Goal: Task Accomplishment & Management: Use online tool/utility

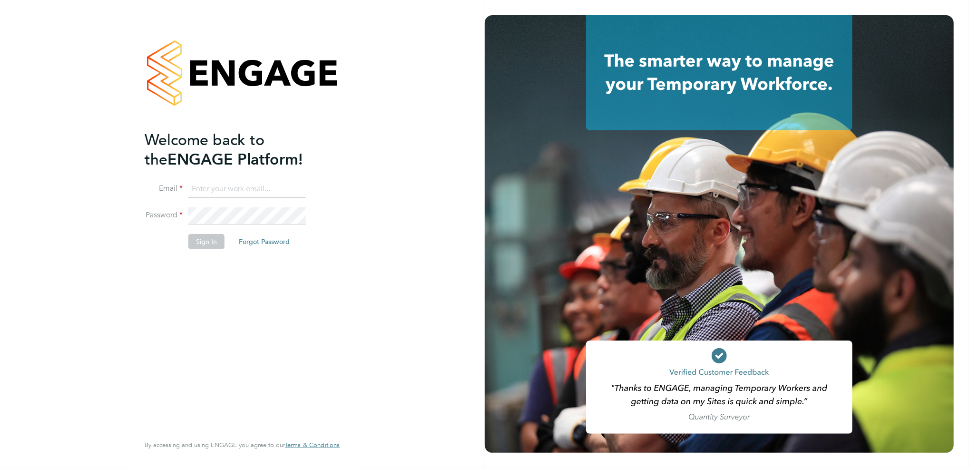
type input "[EMAIL_ADDRESS][PERSON_NAME][DOMAIN_NAME]"
click at [212, 280] on div "Welcome back to the ENGAGE Platform! Email [EMAIL_ADDRESS][PERSON_NAME][DOMAIN_…" at bounding box center [238, 281] width 186 height 303
click at [207, 241] on button "Sign In" at bounding box center [206, 241] width 36 height 15
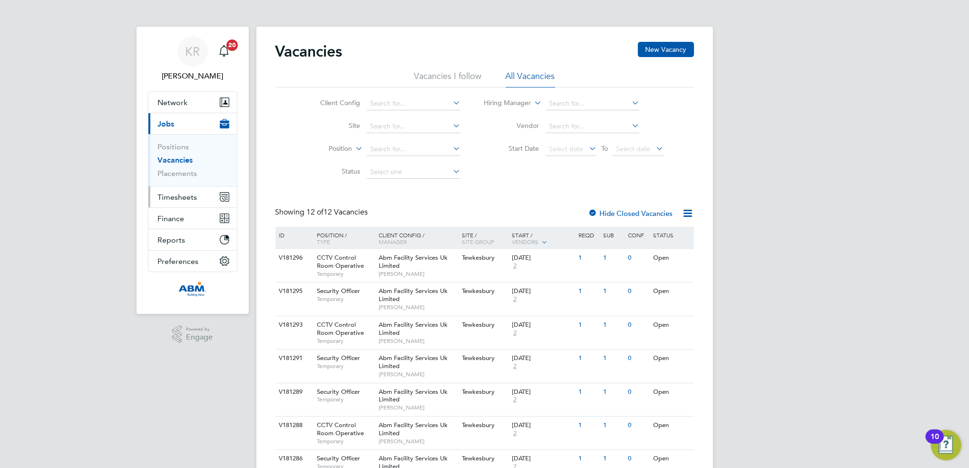
click at [195, 197] on span "Timesheets" at bounding box center [177, 197] width 39 height 9
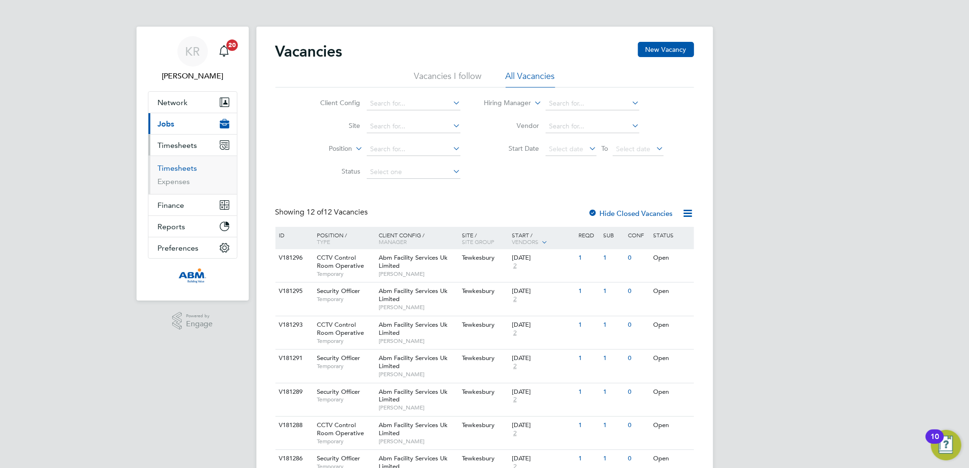
click at [174, 172] on link "Timesheets" at bounding box center [177, 168] width 39 height 9
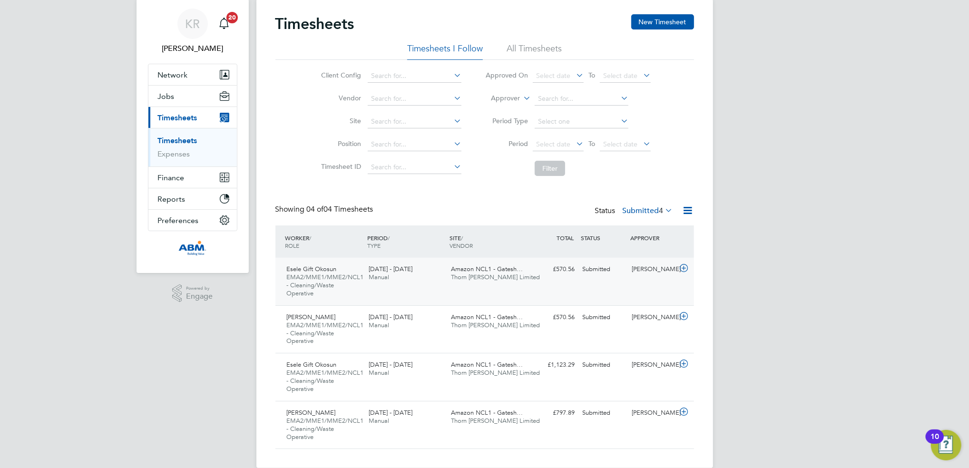
scroll to position [43, 0]
